Goal: Book appointment/travel/reservation

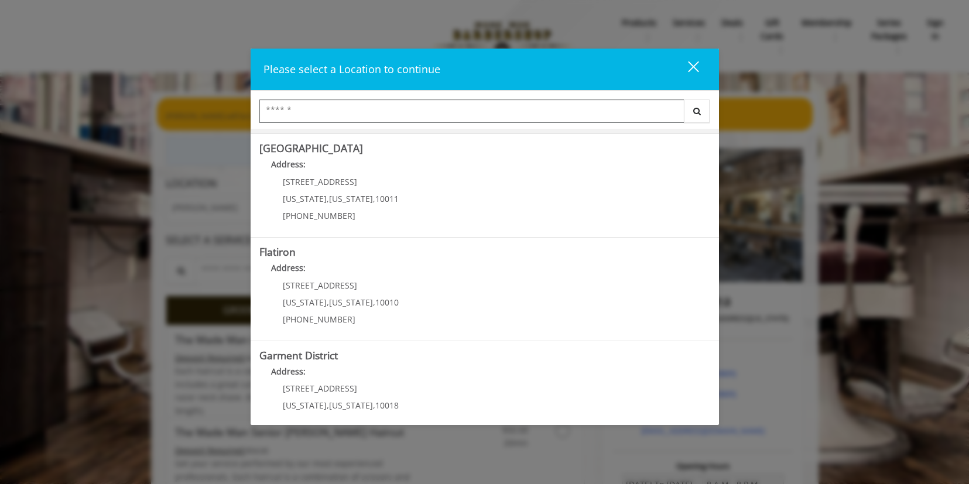
scroll to position [227, 0]
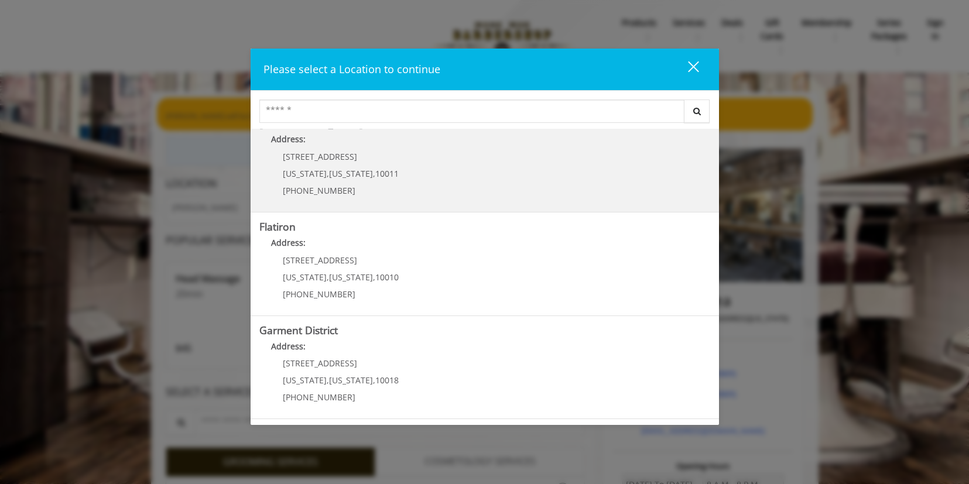
click at [376, 177] on span "10011" at bounding box center [386, 173] width 23 height 11
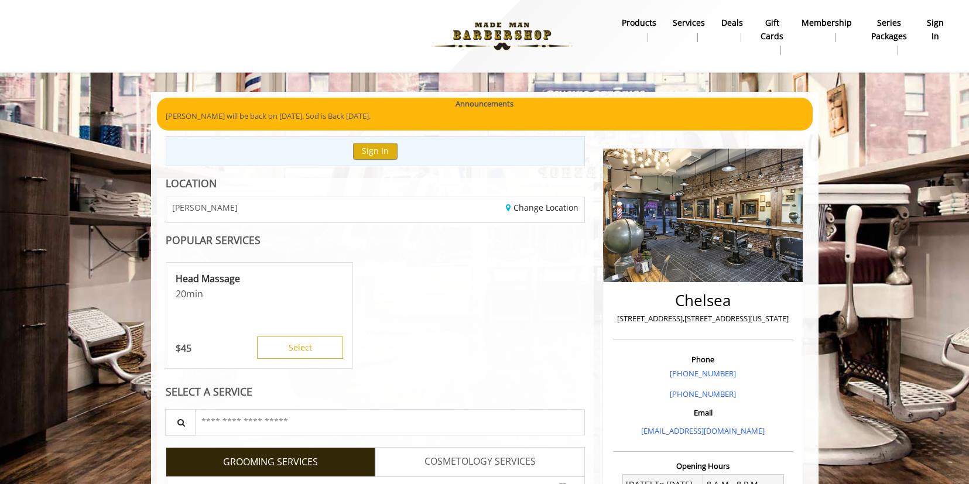
scroll to position [116, 0]
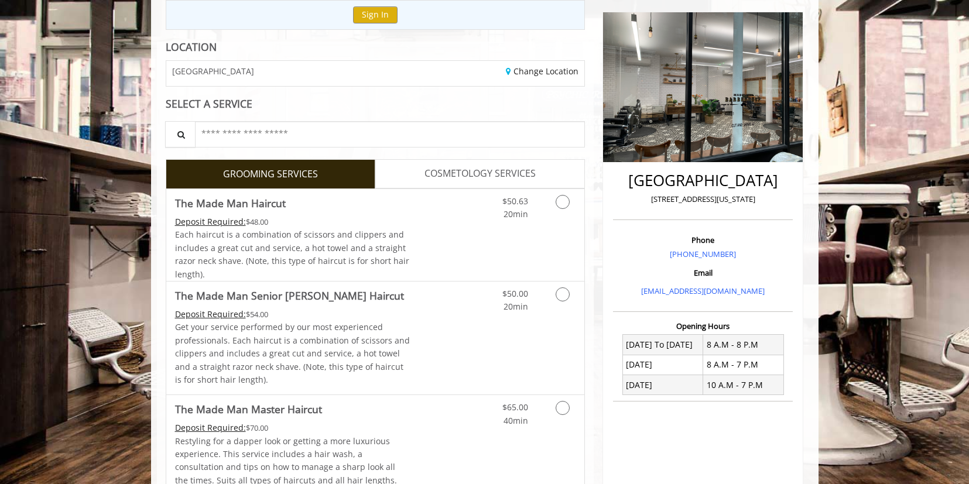
scroll to position [141, 0]
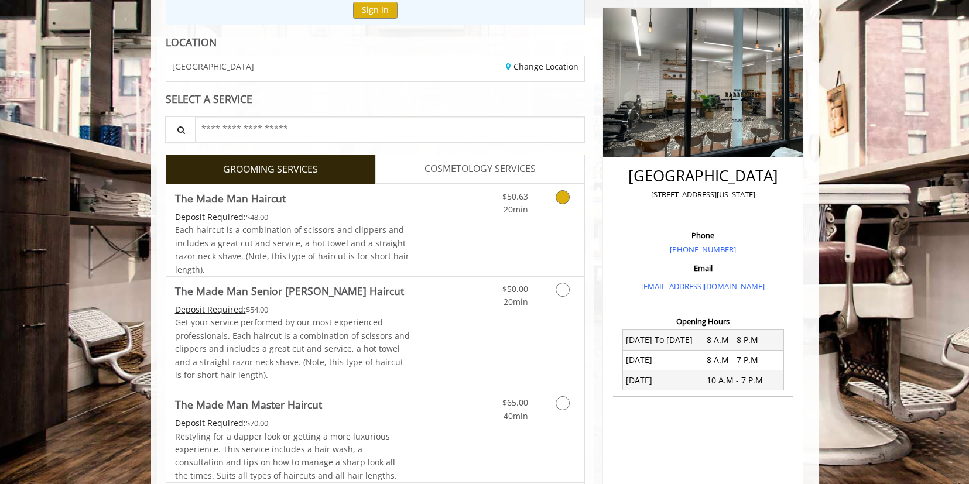
click at [558, 195] on icon "Grooming services" at bounding box center [562, 197] width 14 height 14
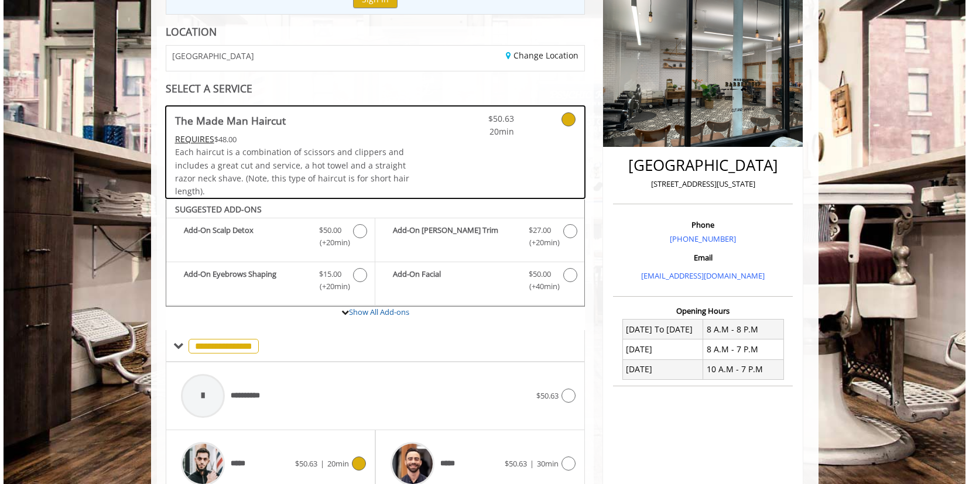
scroll to position [0, 0]
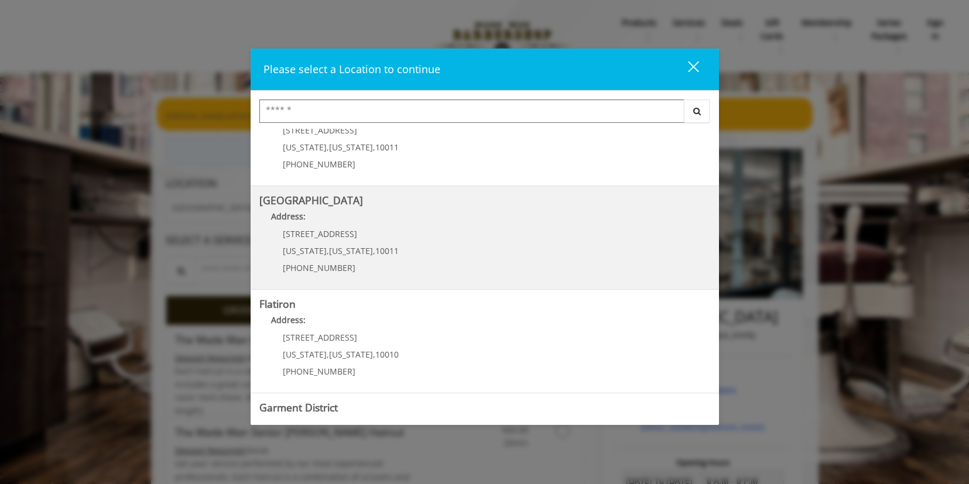
scroll to position [144, 0]
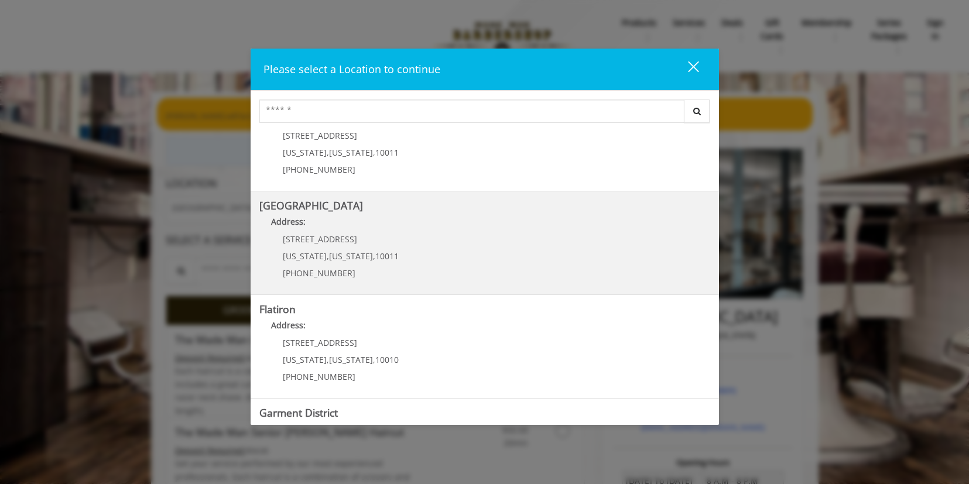
click at [348, 211] on b "[GEOGRAPHIC_DATA]" at bounding box center [311, 205] width 104 height 14
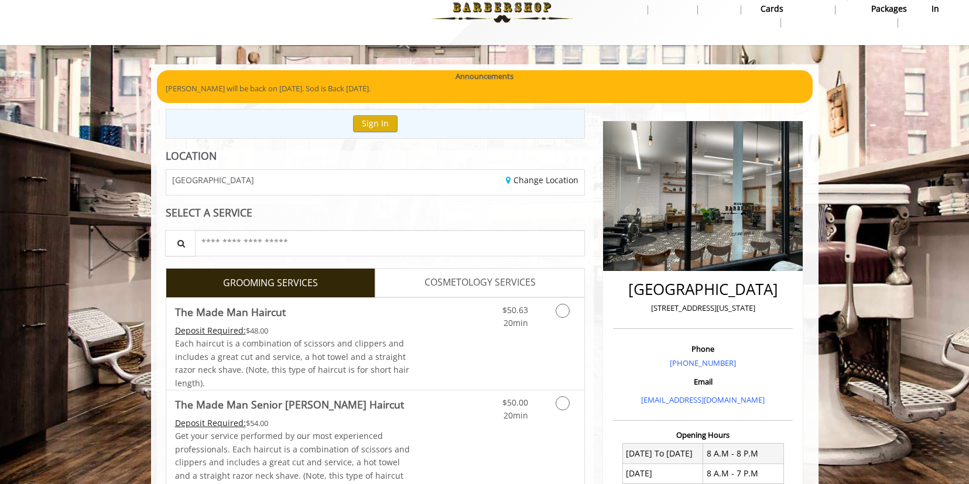
scroll to position [84, 0]
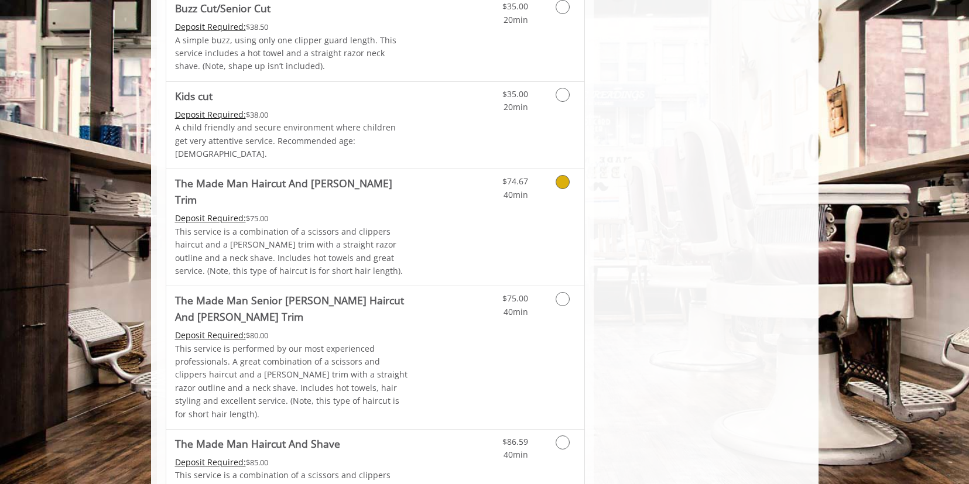
scroll to position [732, 0]
click at [374, 224] on p "This service is a combination of a scissors and clippers haircut and a [PERSON_…" at bounding box center [292, 250] width 235 height 53
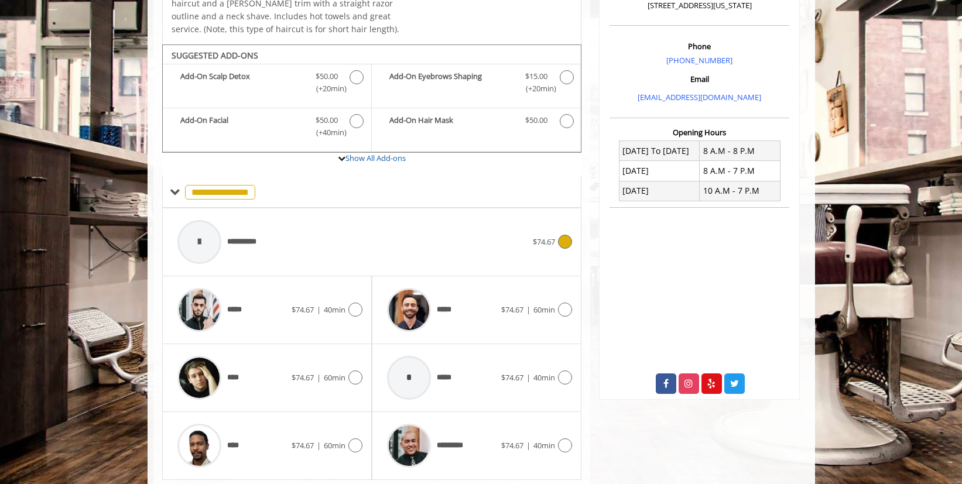
scroll to position [350, 0]
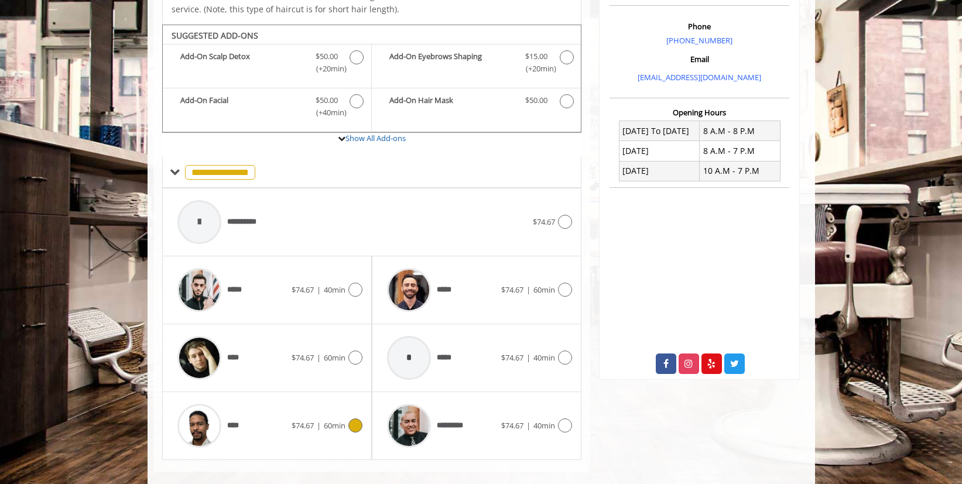
click at [287, 414] on div "****" at bounding box center [231, 426] width 120 height 56
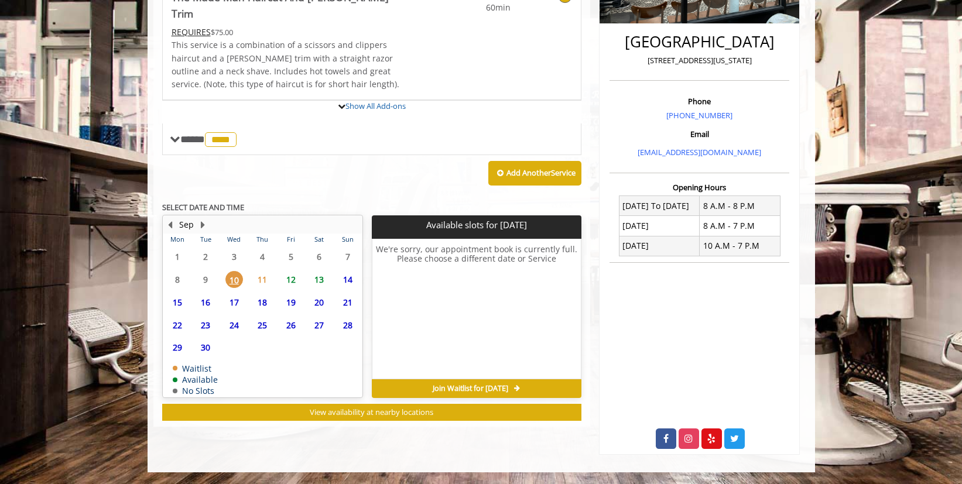
scroll to position [338, 0]
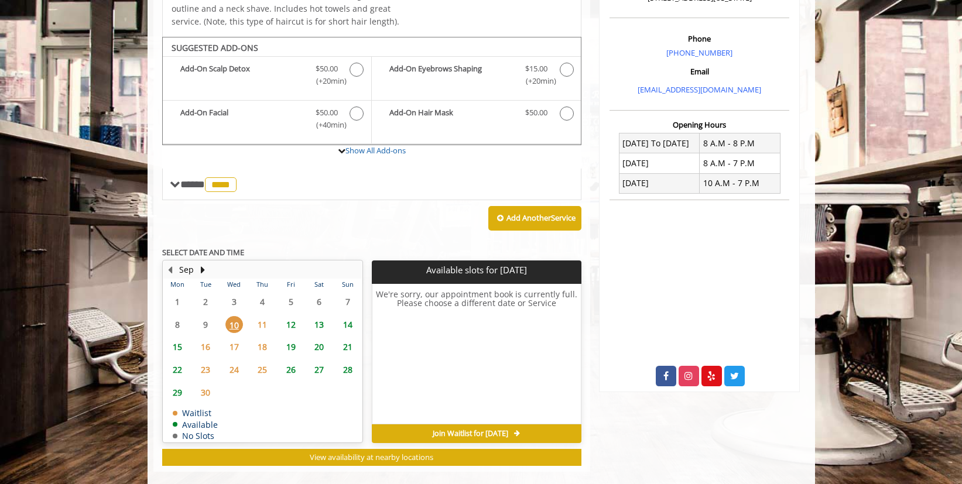
click at [262, 316] on span "11" at bounding box center [262, 324] width 18 height 17
click at [300, 316] on div "12" at bounding box center [290, 324] width 23 height 17
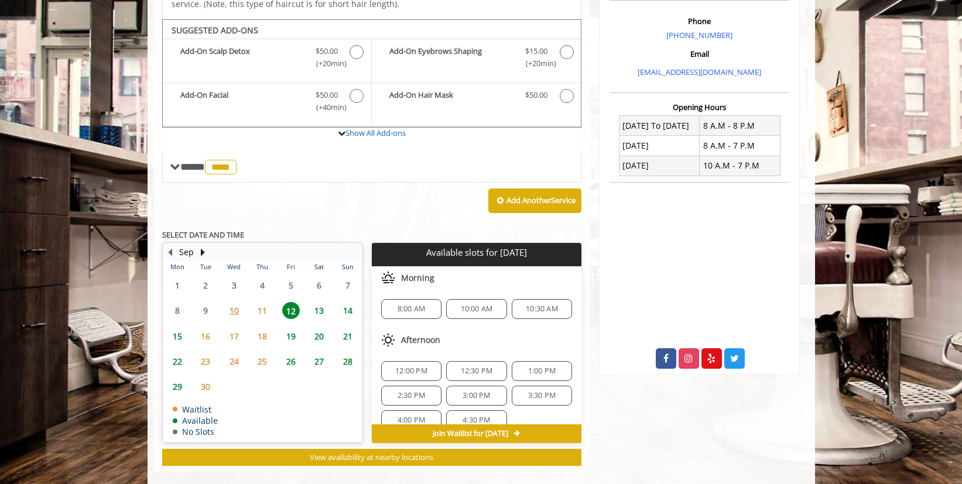
click at [234, 302] on span "10" at bounding box center [234, 310] width 18 height 17
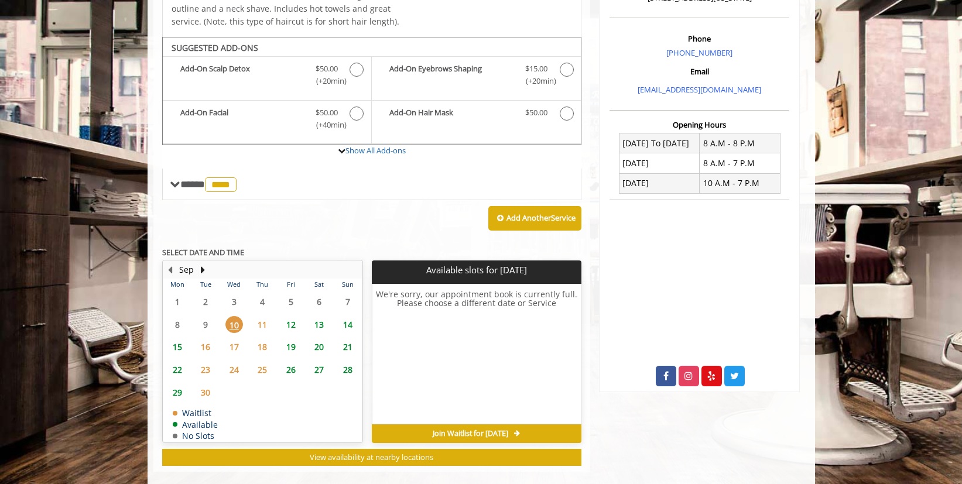
click at [433, 429] on span "Join Waitlist for Wed, Sep 10 2025" at bounding box center [471, 433] width 76 height 9
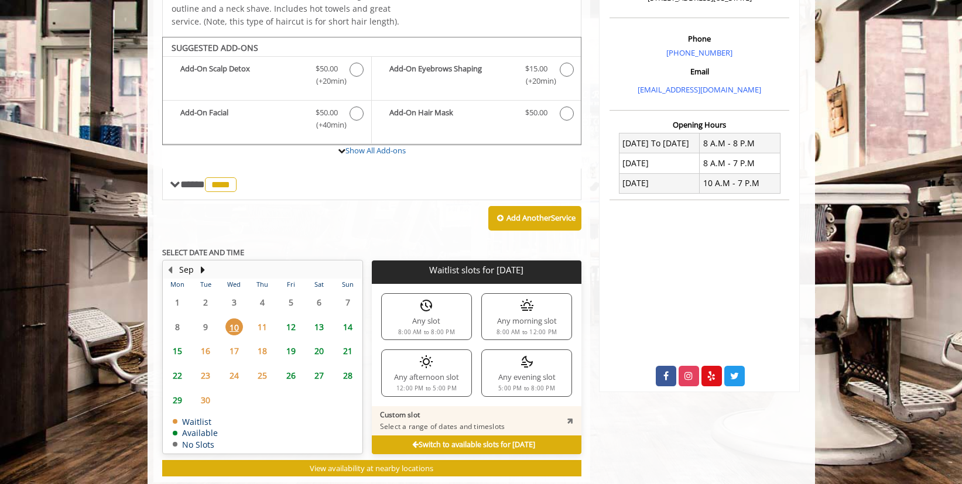
scroll to position [348, 0]
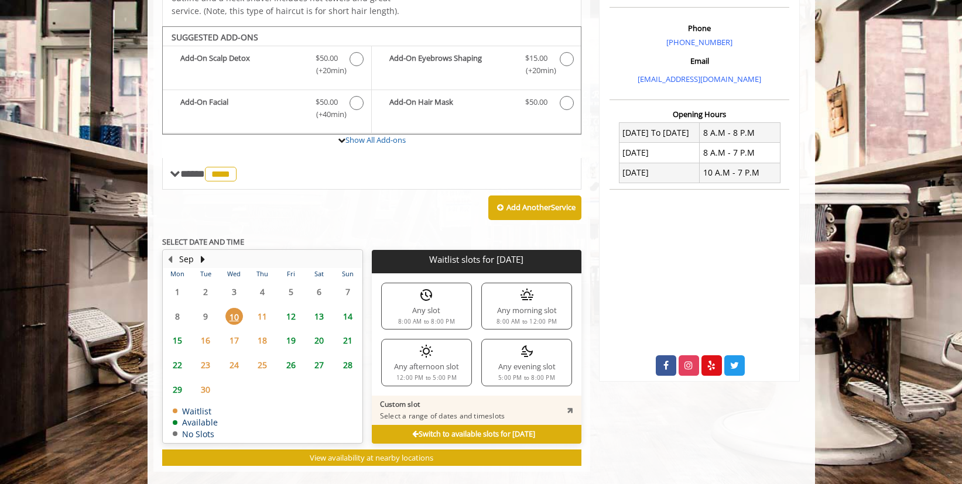
click at [439, 341] on div "Any afternoon slot 12:00 PM to 5:00 PM" at bounding box center [426, 362] width 91 height 47
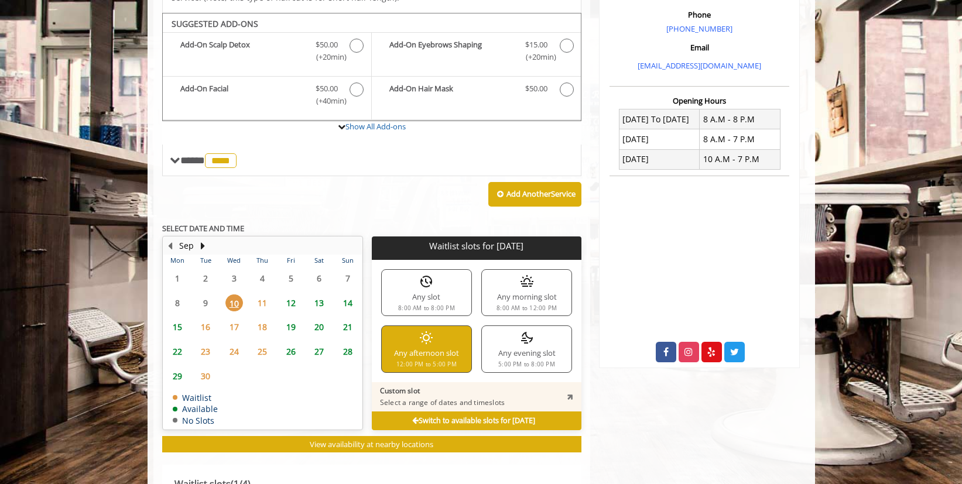
scroll to position [376, 0]
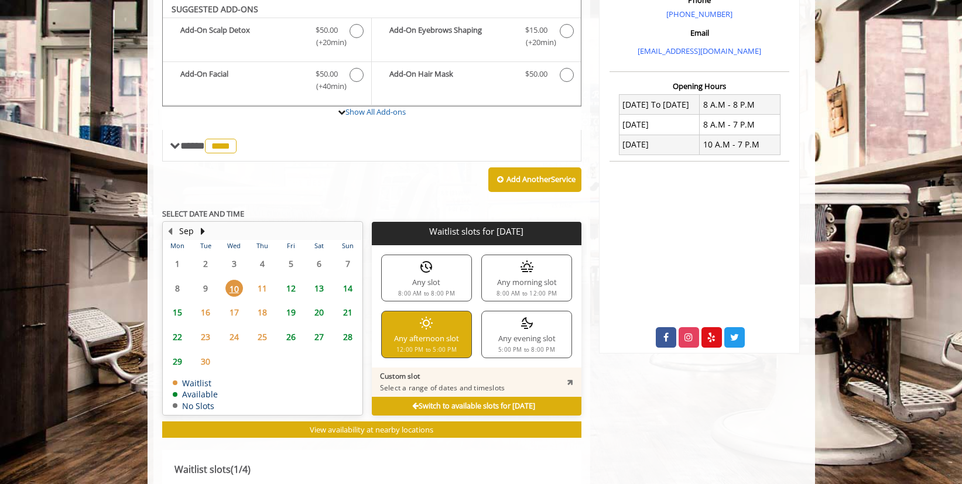
click at [266, 280] on span "11" at bounding box center [262, 288] width 18 height 17
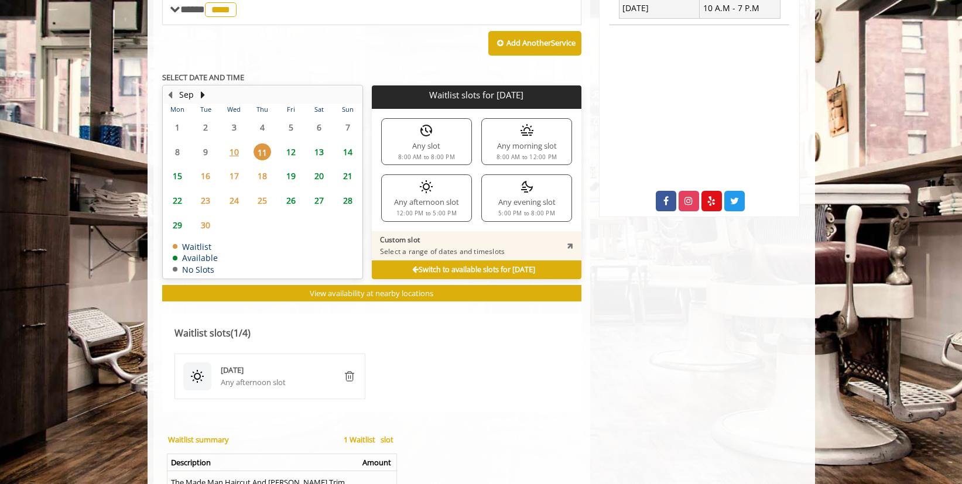
scroll to position [507, 0]
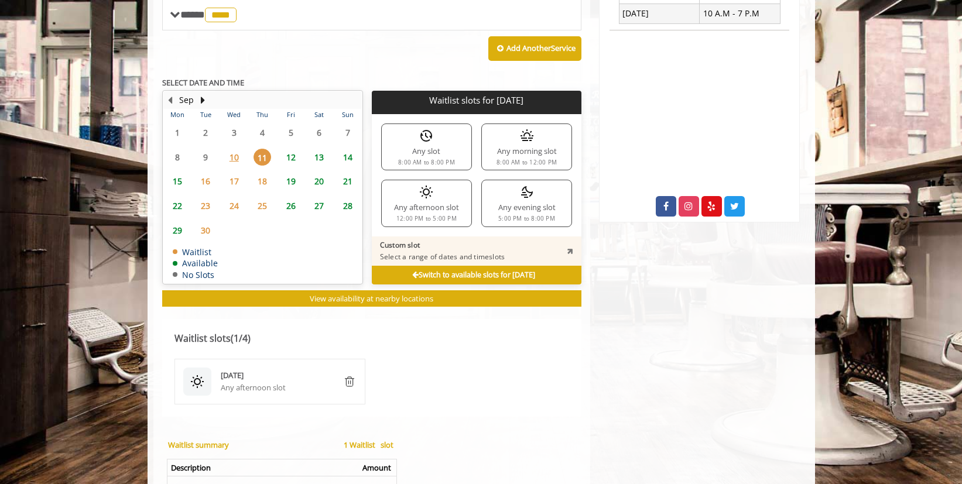
click at [493, 126] on div "Any morning slot 8:00 AM to 12:00 PM" at bounding box center [526, 146] width 91 height 47
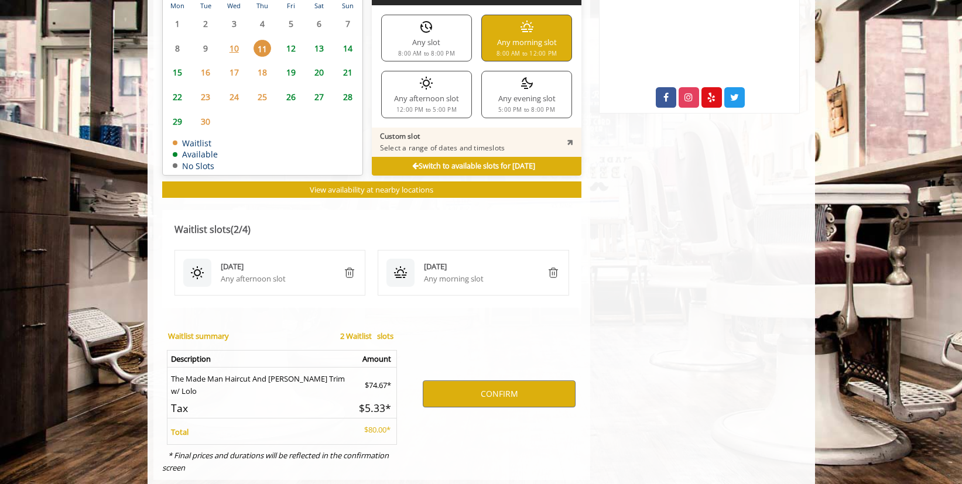
scroll to position [625, 0]
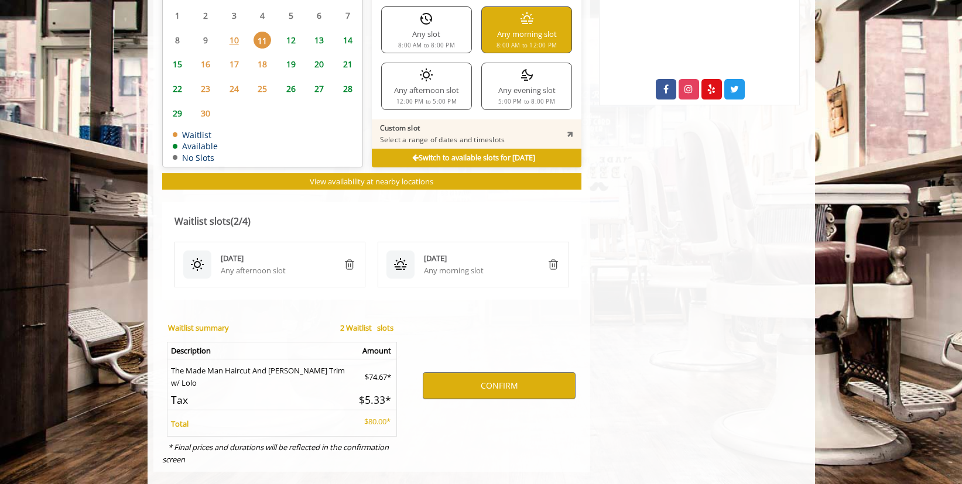
click at [351, 258] on img "remove" at bounding box center [349, 265] width 14 height 14
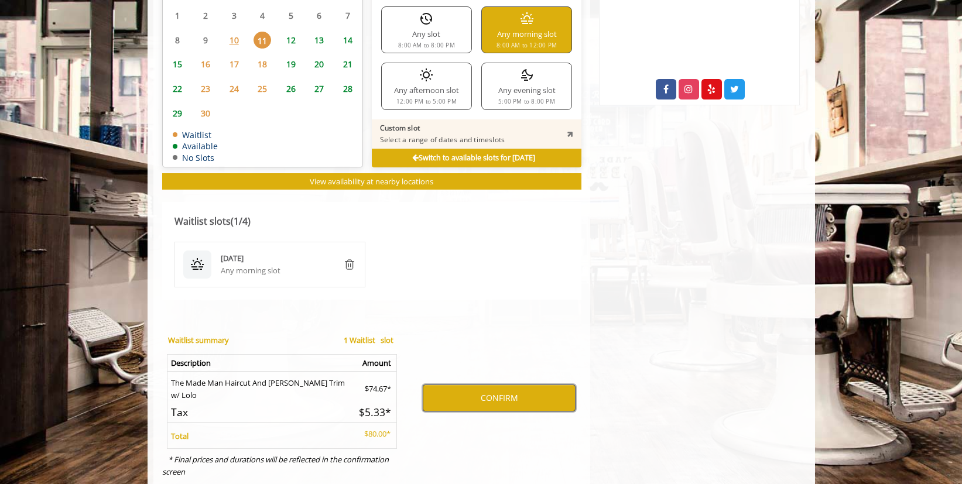
click at [496, 386] on button "CONFIRM" at bounding box center [499, 398] width 153 height 27
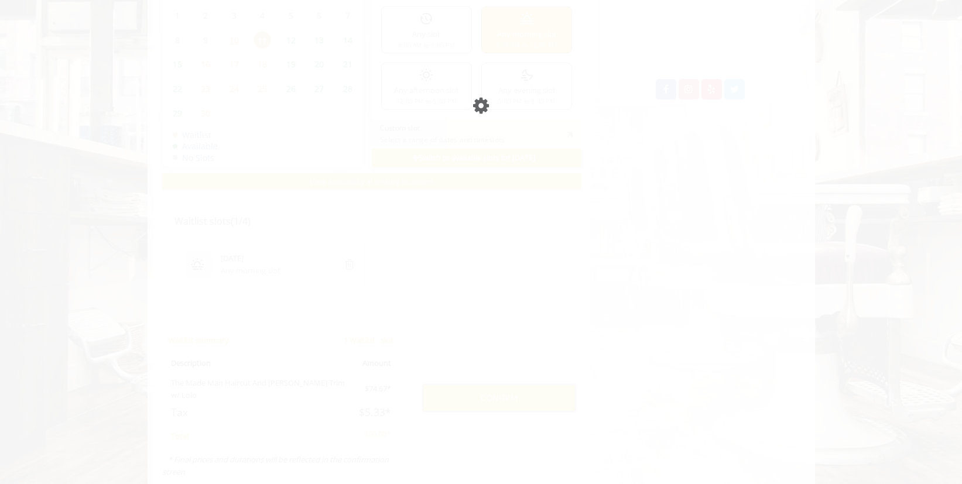
scroll to position [636, 0]
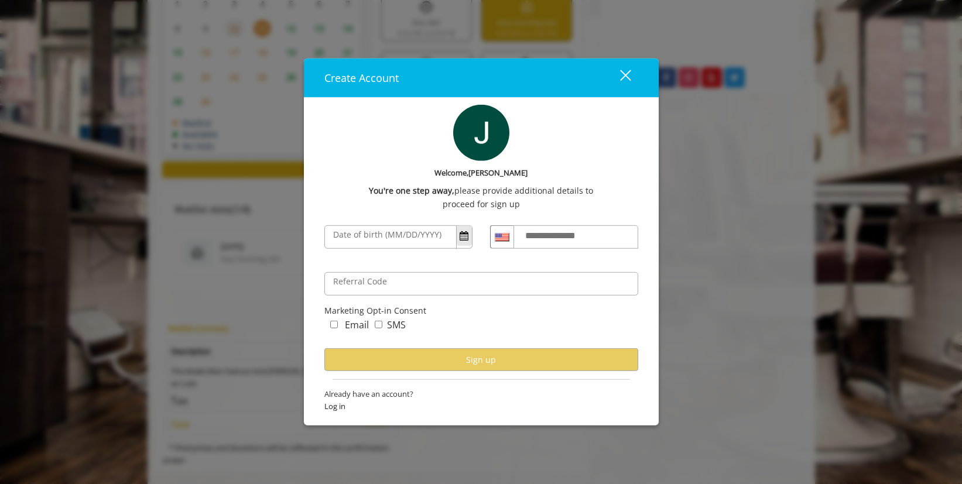
click at [462, 236] on span "Open Calendar" at bounding box center [463, 235] width 9 height 9
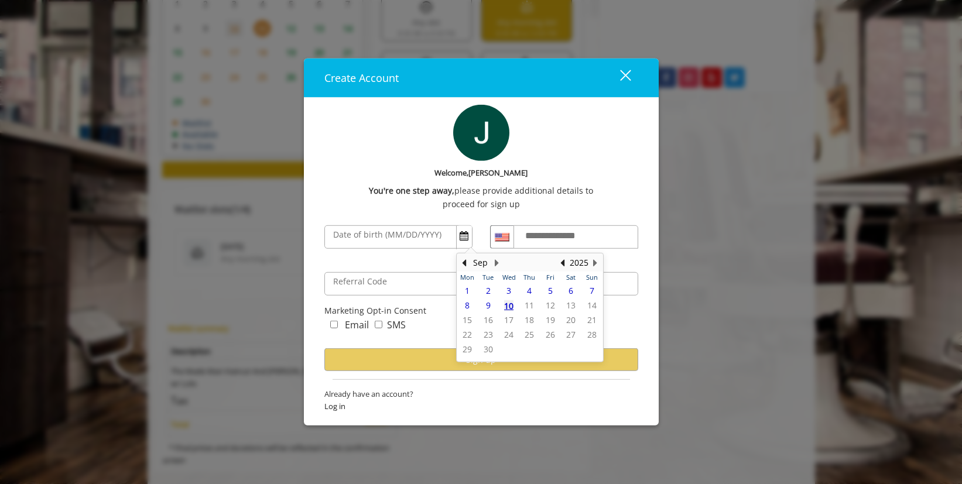
click at [510, 306] on span "10" at bounding box center [508, 305] width 9 height 11
type input "**********"
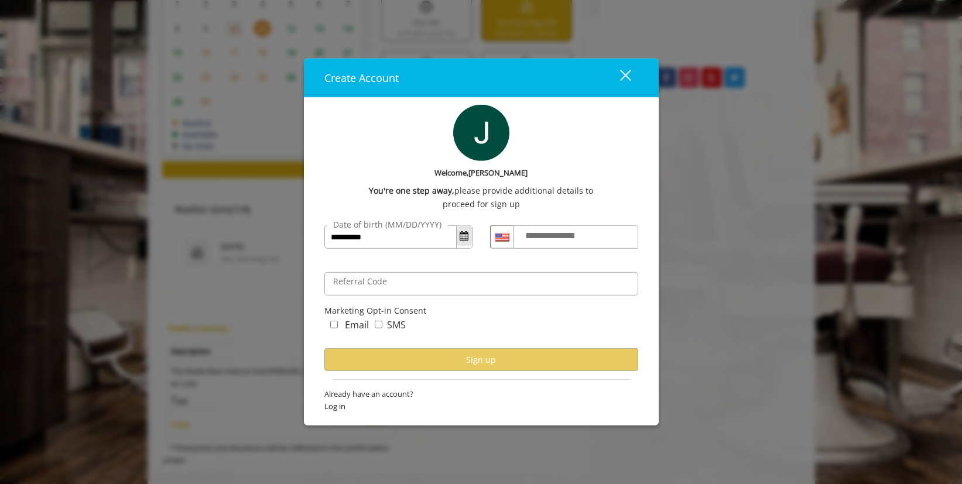
click at [467, 239] on span "Open Calendar" at bounding box center [463, 235] width 9 height 9
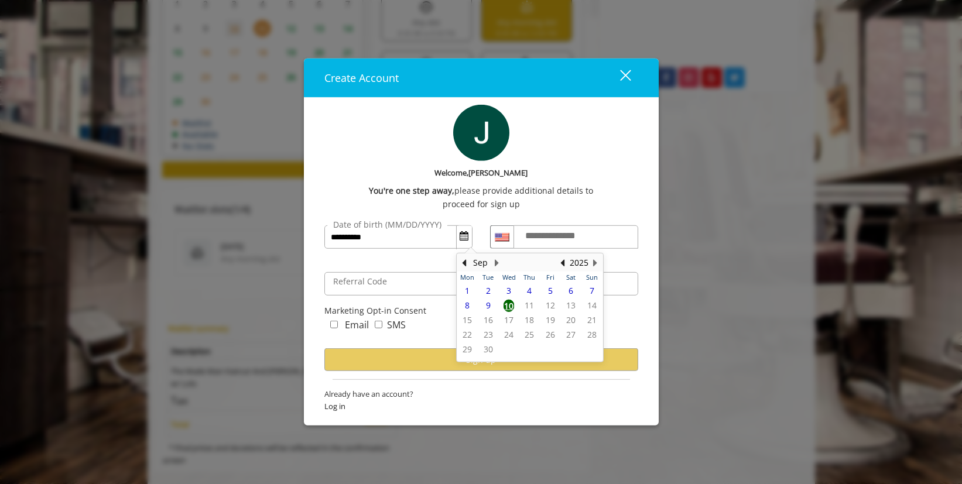
click at [418, 228] on label "Date of birth (MM/DD/YYYY)" at bounding box center [387, 224] width 120 height 13
click at [418, 228] on input "**********" at bounding box center [398, 236] width 148 height 23
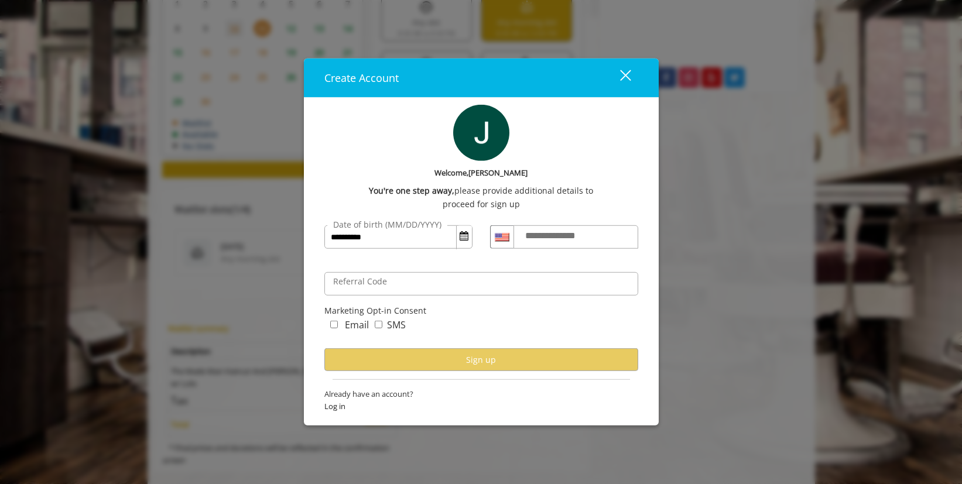
click at [530, 233] on label "**********" at bounding box center [561, 235] width 84 height 15
click at [530, 233] on input "**********" at bounding box center [575, 236] width 125 height 23
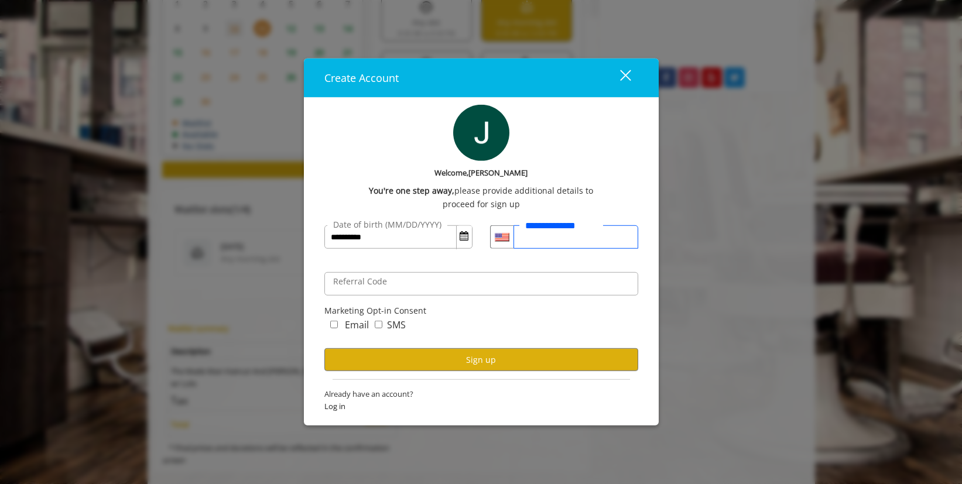
type input "**********"
click at [417, 248] on input "**********" at bounding box center [398, 236] width 148 height 23
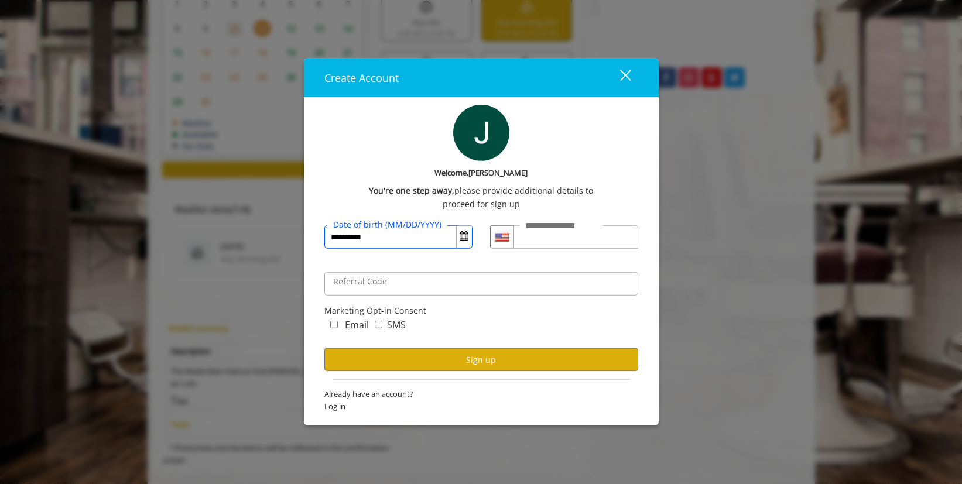
type input "**********"
click at [415, 291] on input "Referral Code" at bounding box center [481, 283] width 314 height 23
click at [417, 362] on button "Sign up" at bounding box center [481, 359] width 314 height 23
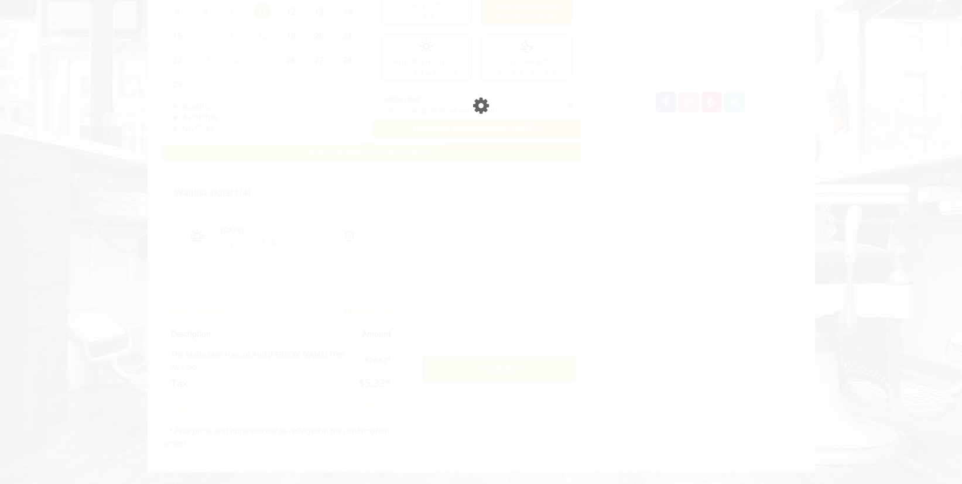
scroll to position [595, 0]
